Goal: Find specific page/section: Find specific page/section

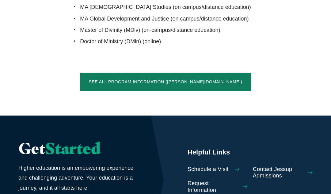
scroll to position [1426, 0]
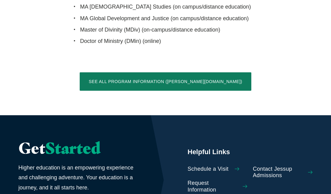
click at [209, 166] on span "Schedule a Visit" at bounding box center [208, 169] width 41 height 7
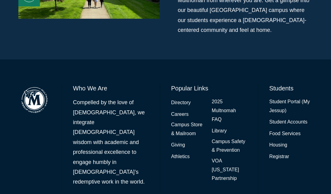
scroll to position [554, 0]
click at [178, 98] on link "Directory" at bounding box center [181, 102] width 20 height 9
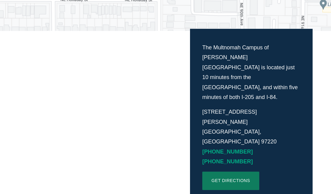
scroll to position [164, 0]
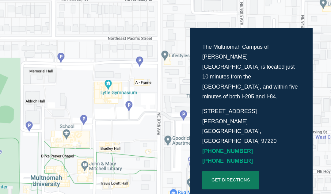
click at [141, 59] on div "The Multnomah Campus of [PERSON_NAME][GEOGRAPHIC_DATA] is located just 10 minut…" at bounding box center [165, 128] width 331 height 260
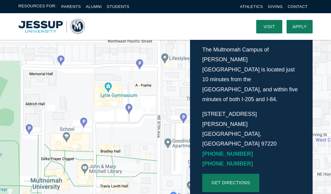
scroll to position [157, 0]
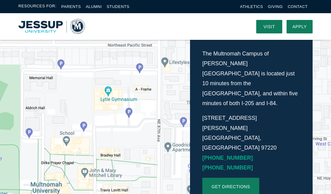
click at [21, 133] on div "The Multnomah Campus of [PERSON_NAME][GEOGRAPHIC_DATA] is located just 10 minut…" at bounding box center [165, 134] width 331 height 260
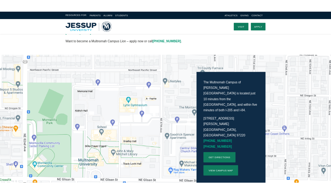
scroll to position [0, 0]
